Goal: Navigation & Orientation: Go to known website

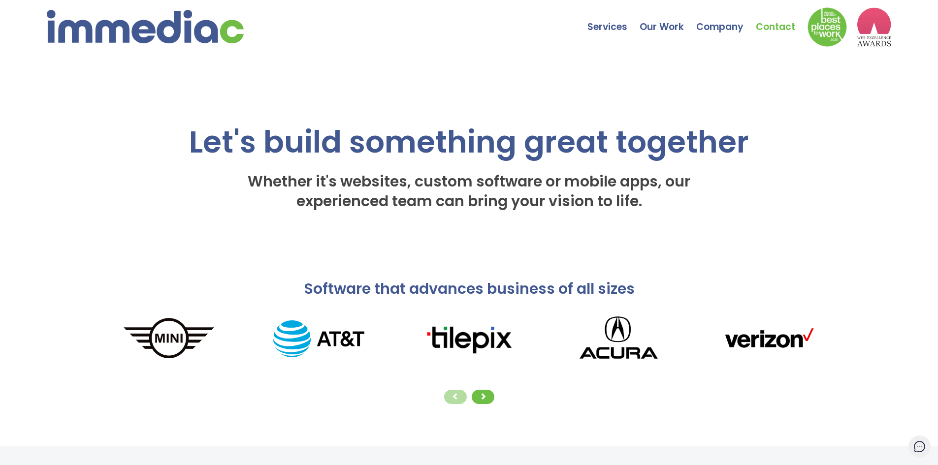
click at [771, 28] on link "Contact" at bounding box center [782, 19] width 52 height 34
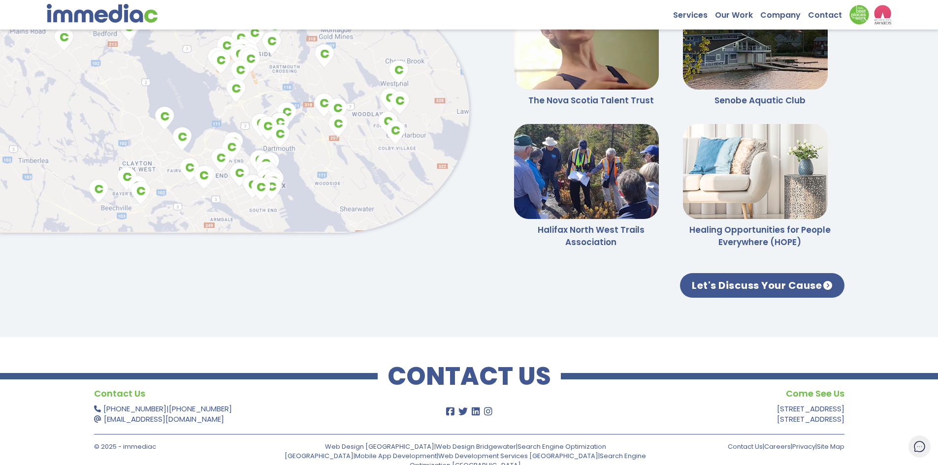
scroll to position [2533, 0]
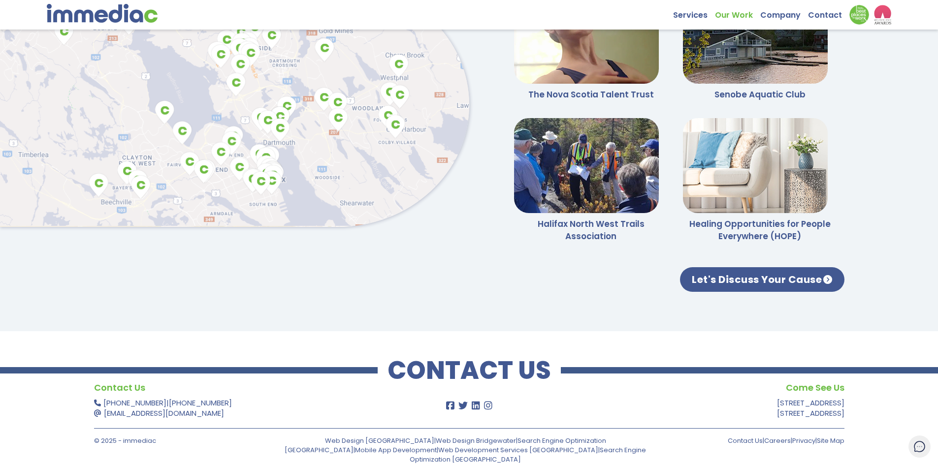
click at [729, 14] on link "Our Work" at bounding box center [737, 12] width 45 height 15
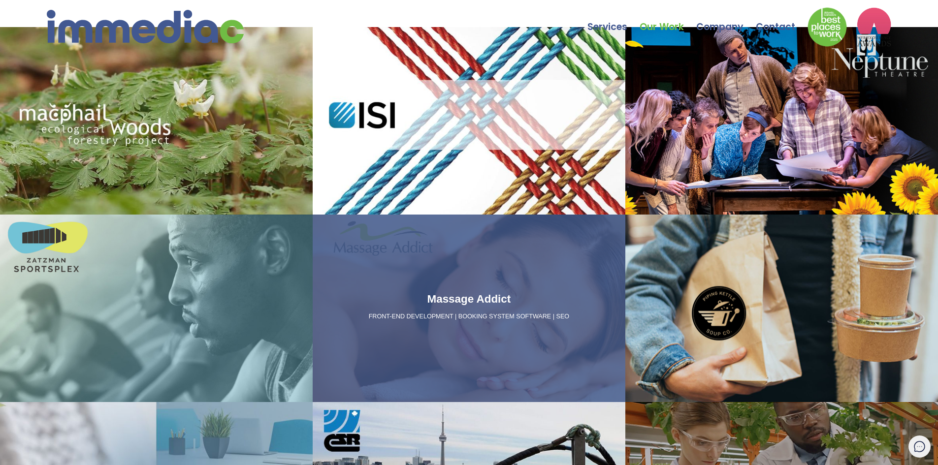
scroll to position [49, 0]
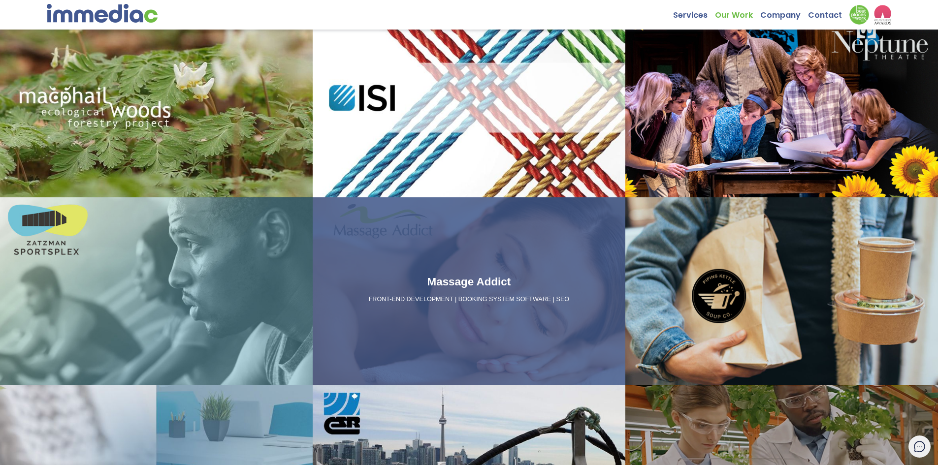
click at [429, 243] on div "Massage Addict FRONT-END DEVELOPMENT | BOOKING SYSTEM SOFTWARE | SEO" at bounding box center [469, 292] width 313 height 188
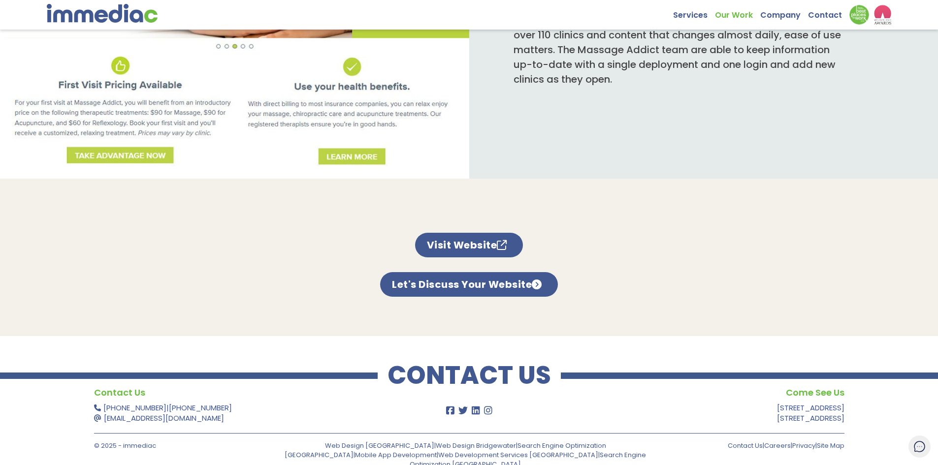
scroll to position [685, 0]
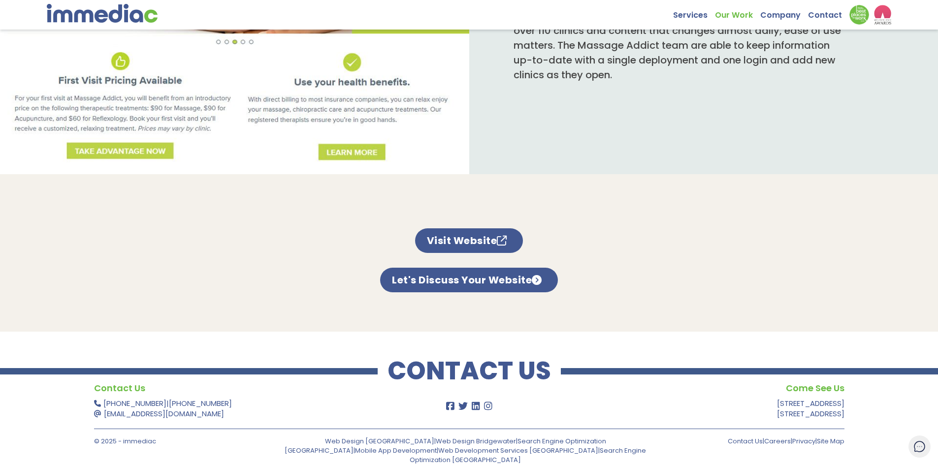
click at [477, 216] on p "Visit Website" at bounding box center [469, 233] width 108 height 39
click at [484, 232] on link "Visit Website" at bounding box center [469, 241] width 108 height 25
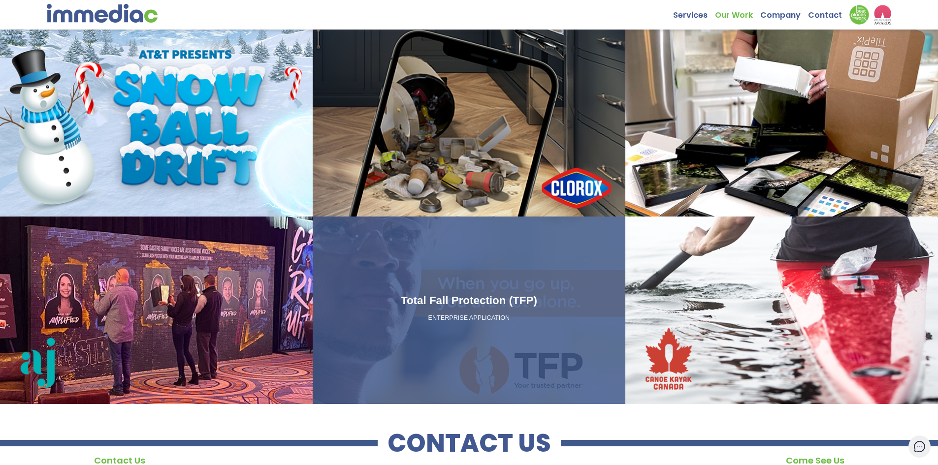
scroll to position [1125, 0]
